Goal: Task Accomplishment & Management: Manage account settings

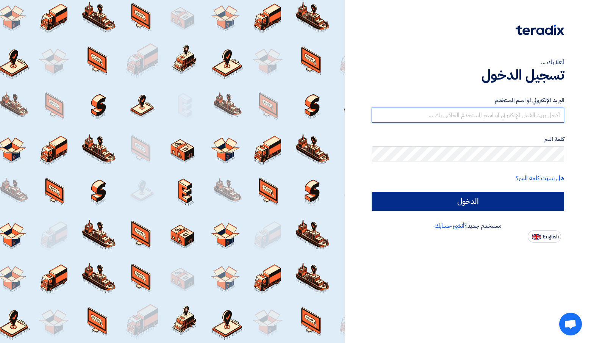
type input "[PERSON_NAME][EMAIL_ADDRESS][DOMAIN_NAME]"
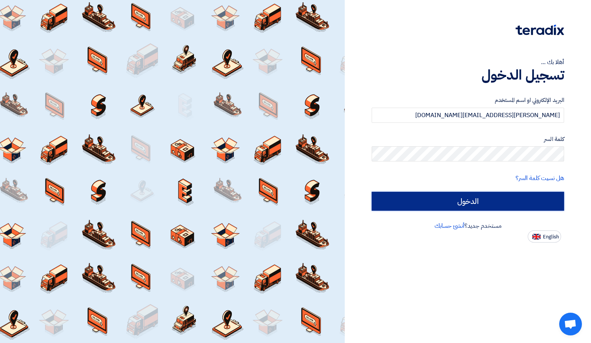
click at [469, 203] on input "الدخول" at bounding box center [468, 201] width 193 height 19
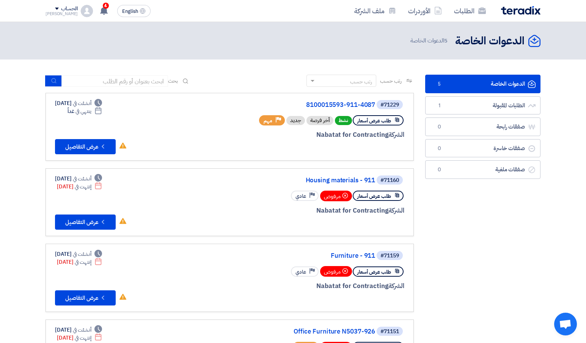
click at [198, 127] on div "#71229 8100015593-911-4087 طلب عرض أسعار نشط أخر فرصة جديد Priority مهم الشركة …" at bounding box center [229, 126] width 349 height 55
click at [88, 149] on button "Check details عرض التفاصيل" at bounding box center [85, 146] width 61 height 15
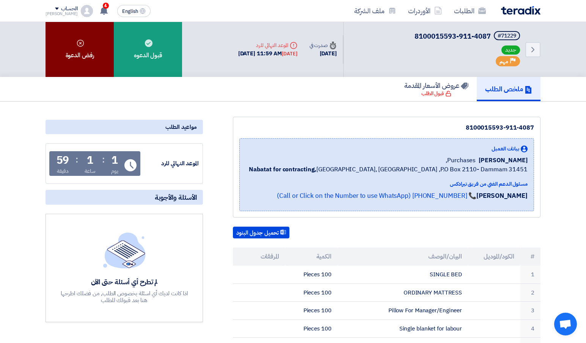
click at [80, 58] on div "رفض الدعوة" at bounding box center [79, 49] width 68 height 55
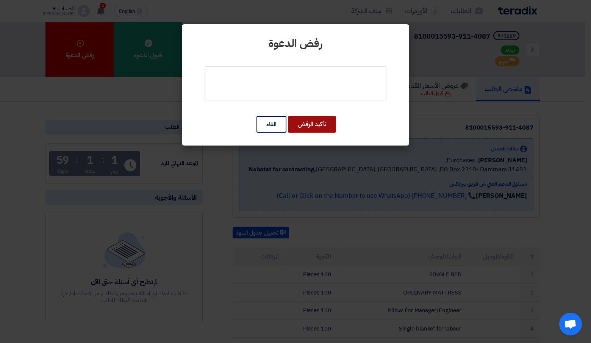
click at [317, 122] on button "تأكيد الرفض" at bounding box center [312, 124] width 48 height 17
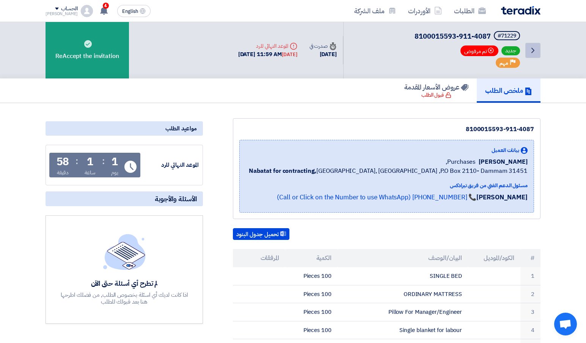
click at [532, 47] on icon "Back" at bounding box center [532, 50] width 9 height 9
